Goal: Task Accomplishment & Management: Use online tool/utility

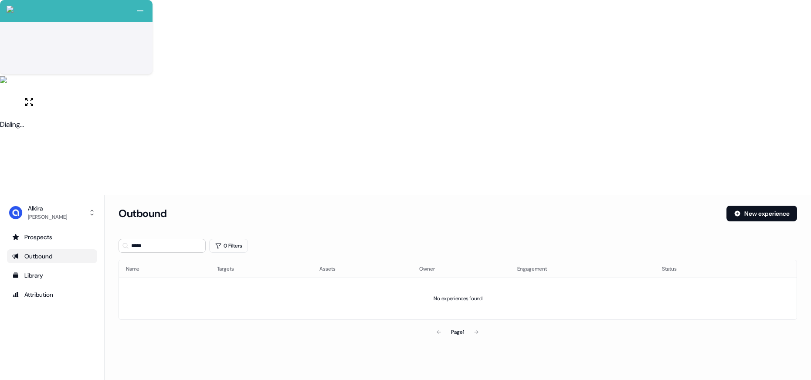
click at [55, 252] on div "Outbound" at bounding box center [52, 256] width 80 height 9
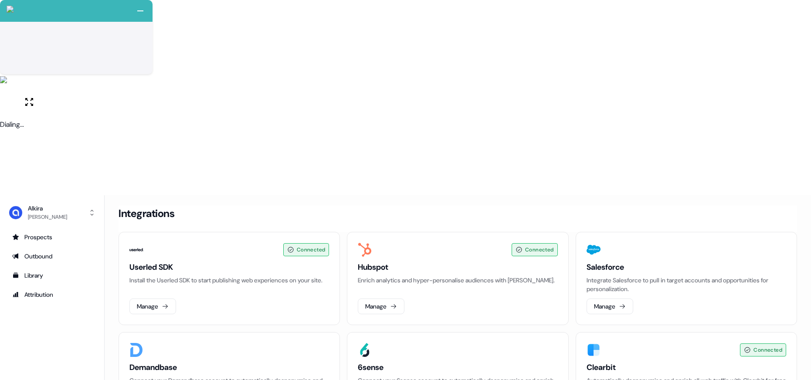
click at [40, 368] on html "+ Next Auto dialer paused! Go to your dialing tab to continue. 225 Moving To Ne…" at bounding box center [405, 288] width 811 height 576
click at [59, 348] on html "+ Next Auto dialer paused! Go to your dialing tab to continue. 225 Moving To Ne…" at bounding box center [405, 288] width 811 height 576
click at [43, 366] on html "+ Next Auto dialer paused! Go to your dialing tab to continue. 225 Moving To Ne…" at bounding box center [405, 288] width 811 height 576
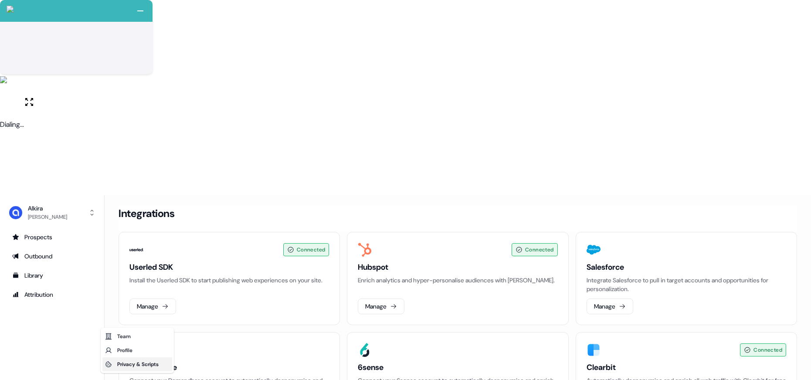
click at [118, 363] on div "Privacy & Scripts" at bounding box center [137, 365] width 70 height 14
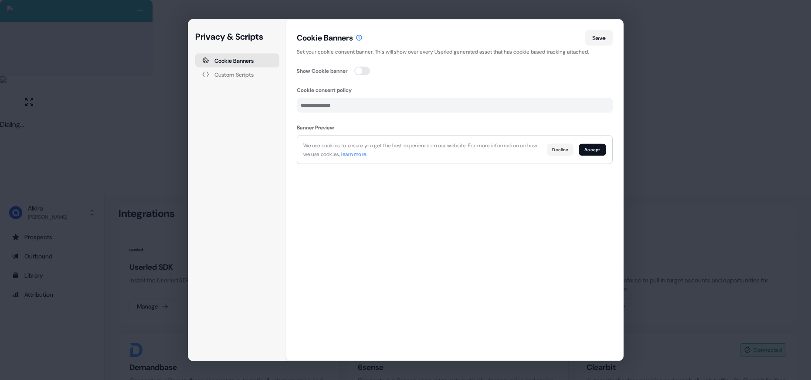
click at [254, 77] on div "Custom Scripts" at bounding box center [234, 75] width 39 height 6
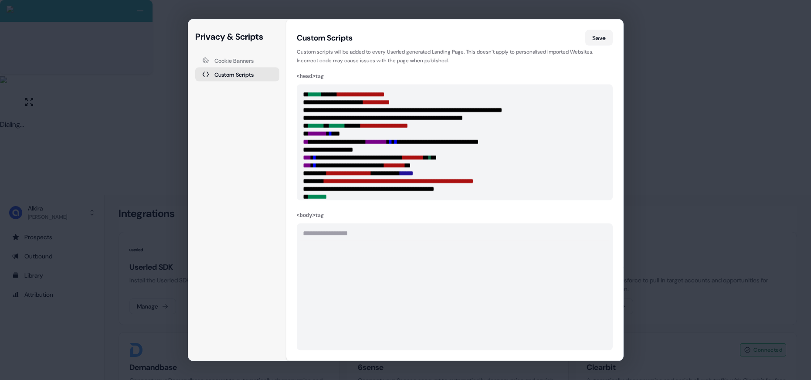
click at [239, 62] on div "Cookie Banners" at bounding box center [234, 61] width 39 height 6
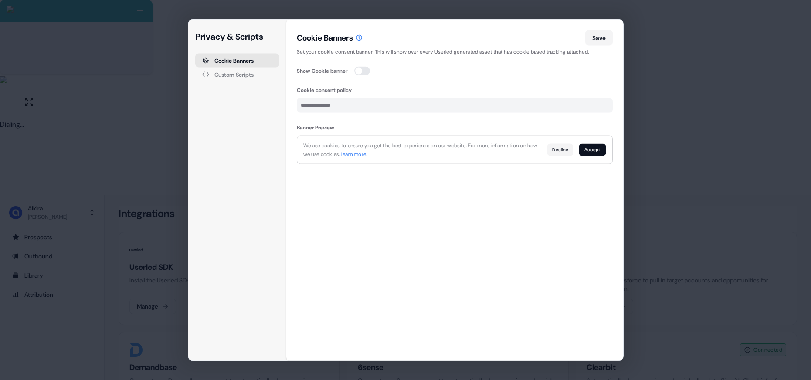
click at [242, 74] on div "Custom Scripts" at bounding box center [234, 75] width 39 height 6
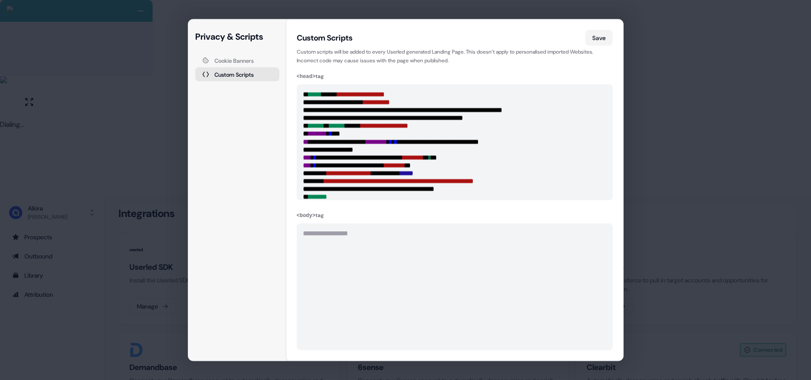
drag, startPoint x: 181, startPoint y: 66, endPoint x: 313, endPoint y: 63, distance: 131.7
click at [181, 67] on div "**********" at bounding box center [405, 190] width 811 height 380
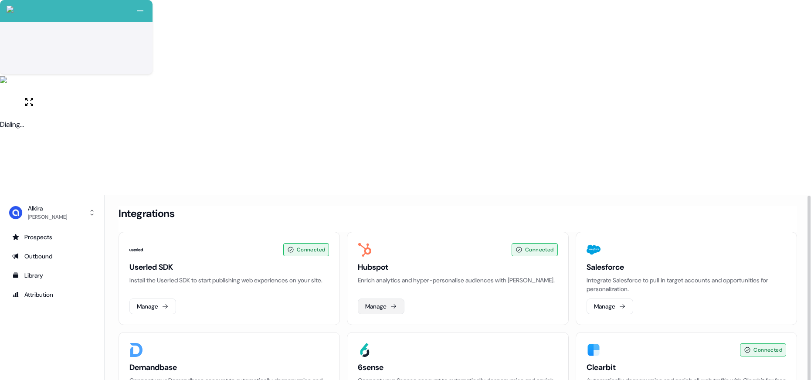
click at [367, 299] on button "Manage" at bounding box center [381, 307] width 47 height 16
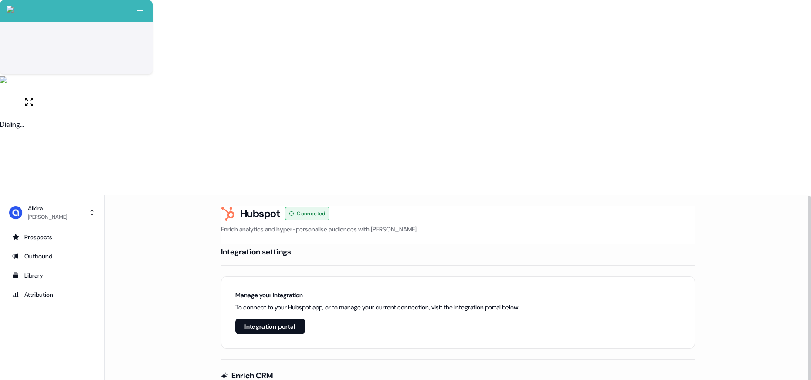
click at [251, 319] on button "Integration portal" at bounding box center [270, 327] width 70 height 16
